Goal: Task Accomplishment & Management: Complete application form

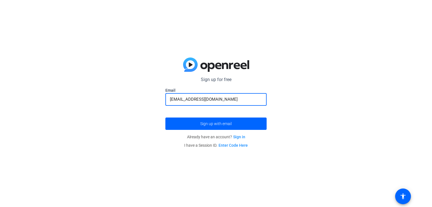
type input "[EMAIL_ADDRESS][DOMAIN_NAME]"
click at [165, 118] on button "Sign up with email" at bounding box center [215, 124] width 101 height 12
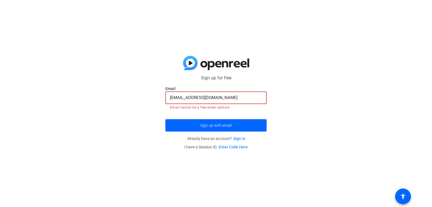
click at [165, 119] on button "Sign up with email" at bounding box center [215, 125] width 101 height 12
click at [235, 137] on link "Sign in" at bounding box center [239, 139] width 12 height 4
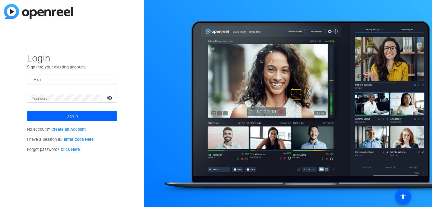
click at [78, 130] on link "Create an Account" at bounding box center [68, 129] width 34 height 5
